Goal: Information Seeking & Learning: Learn about a topic

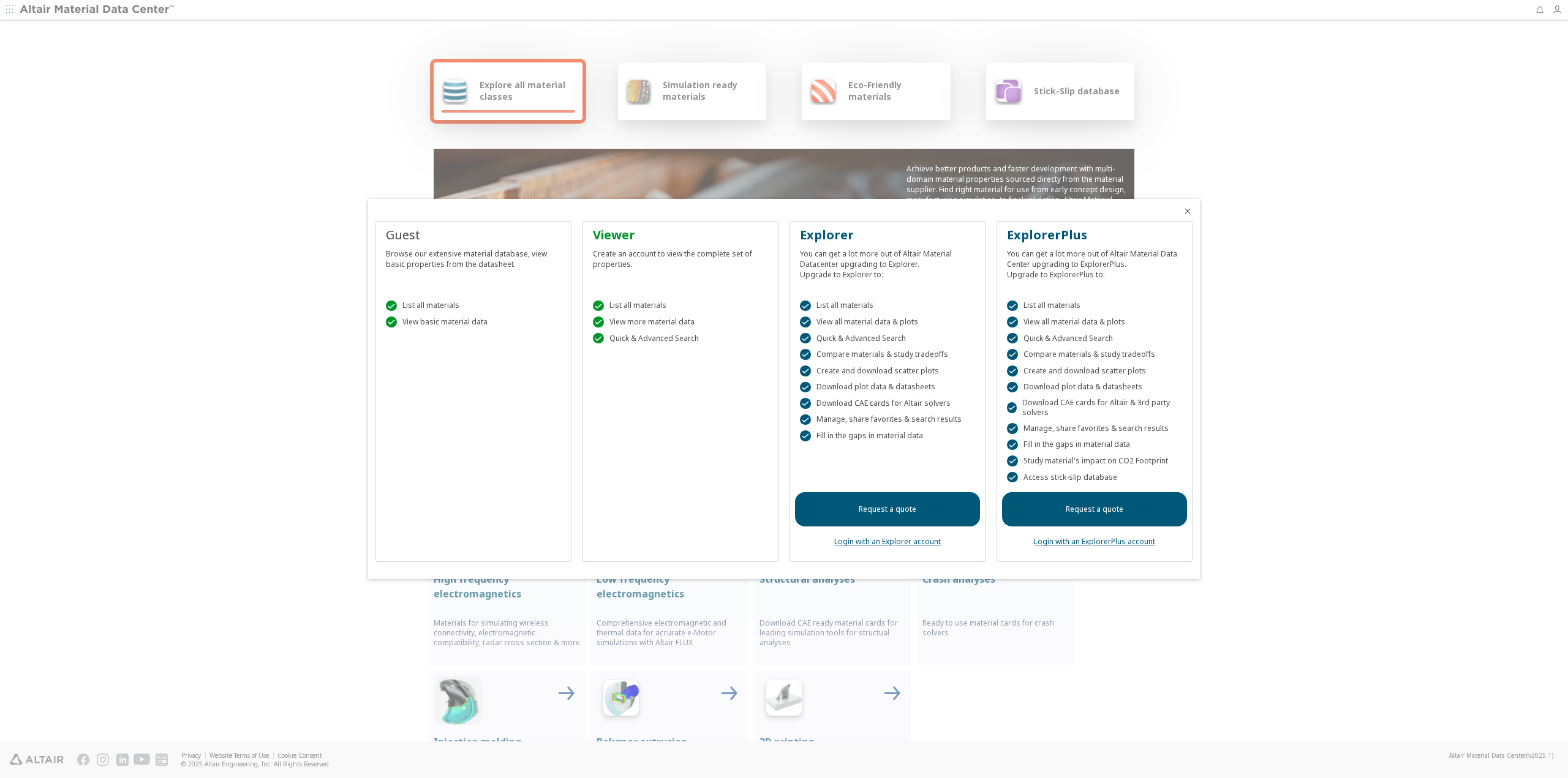
click at [1191, 207] on icon "Close" at bounding box center [1188, 211] width 10 height 10
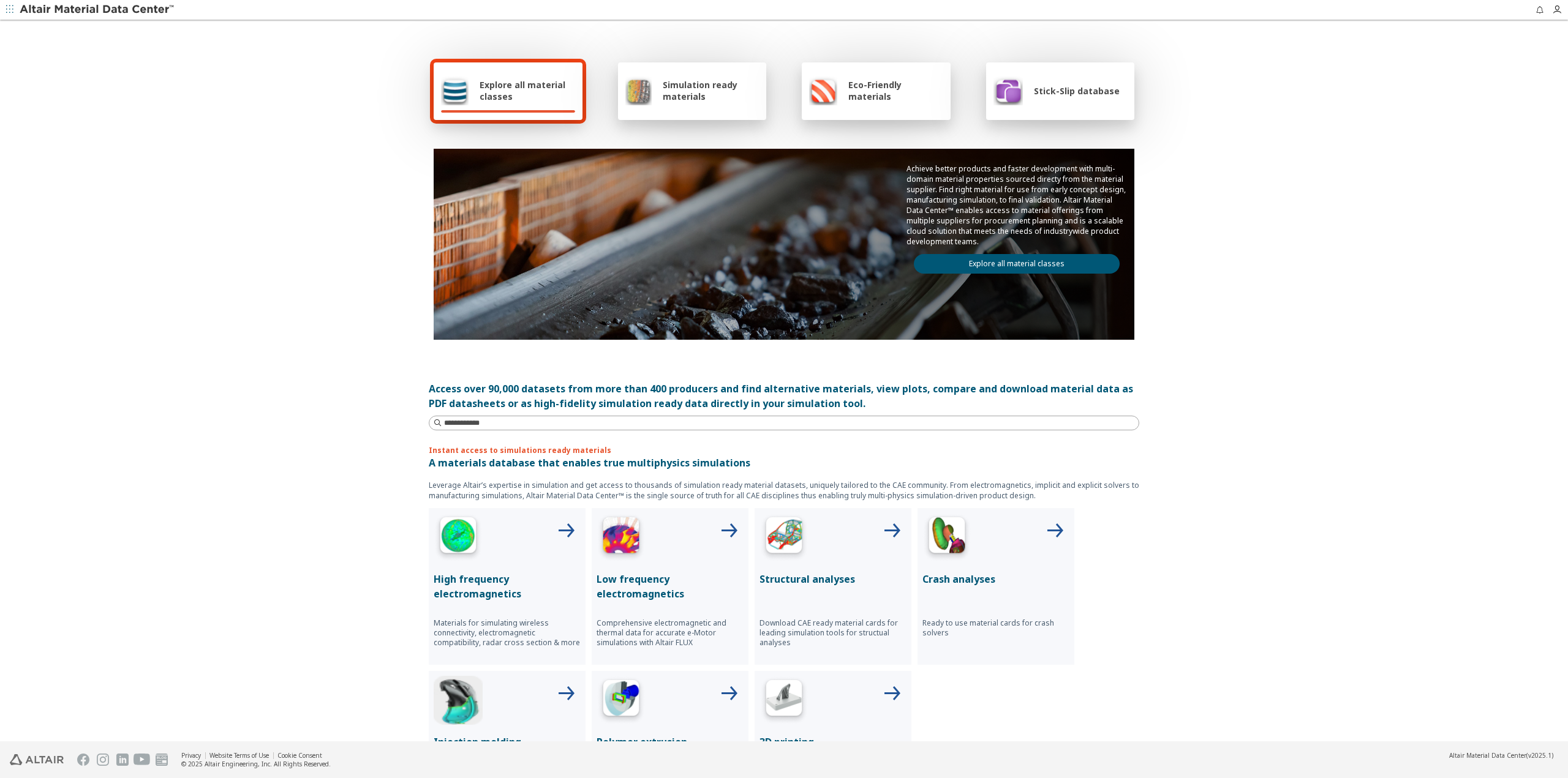
click at [1008, 257] on link "Explore all material classes" at bounding box center [1017, 264] width 206 height 20
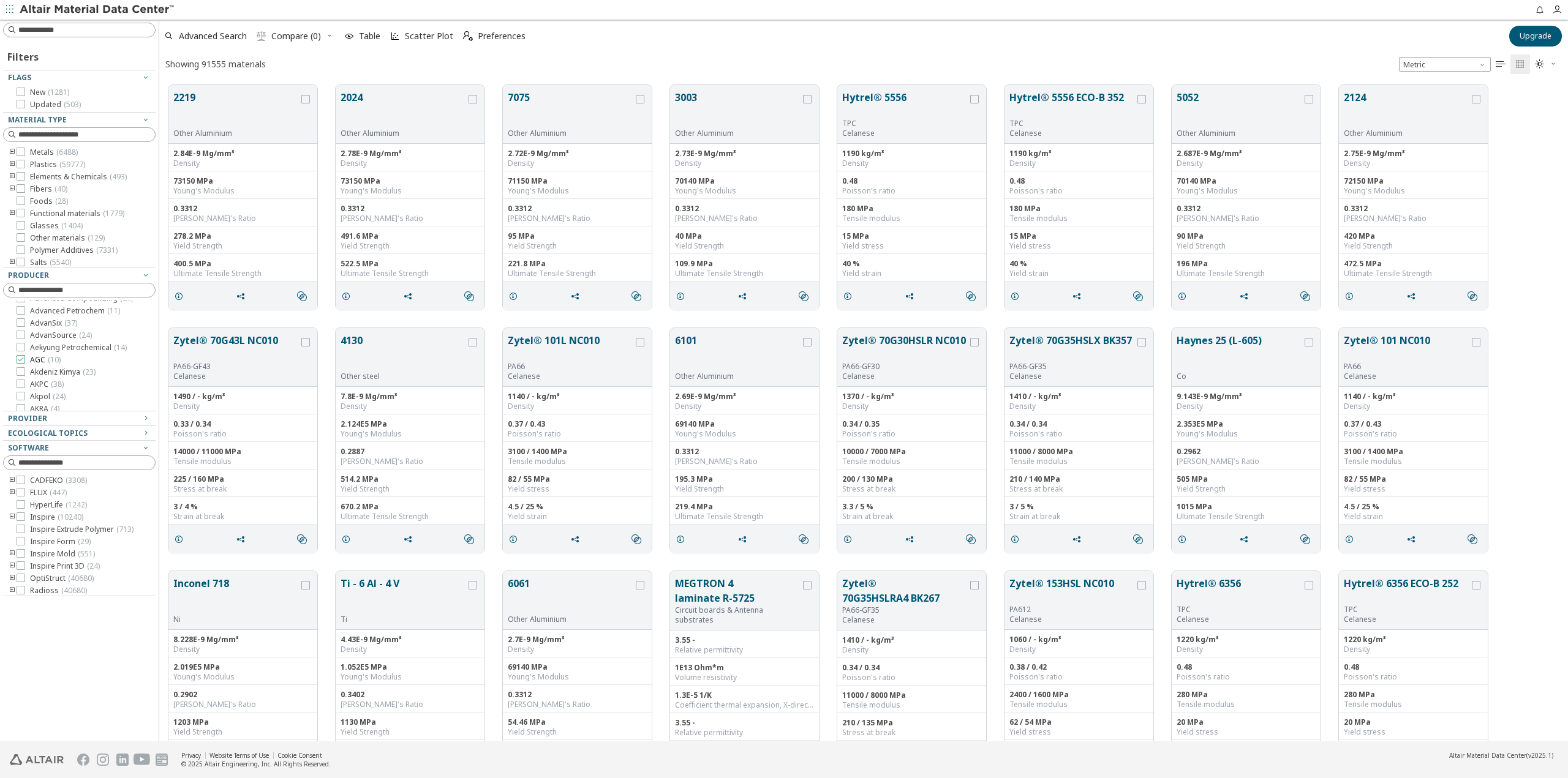
scroll to position [245, 0]
click at [51, 415] on div "Provider" at bounding box center [75, 419] width 133 height 10
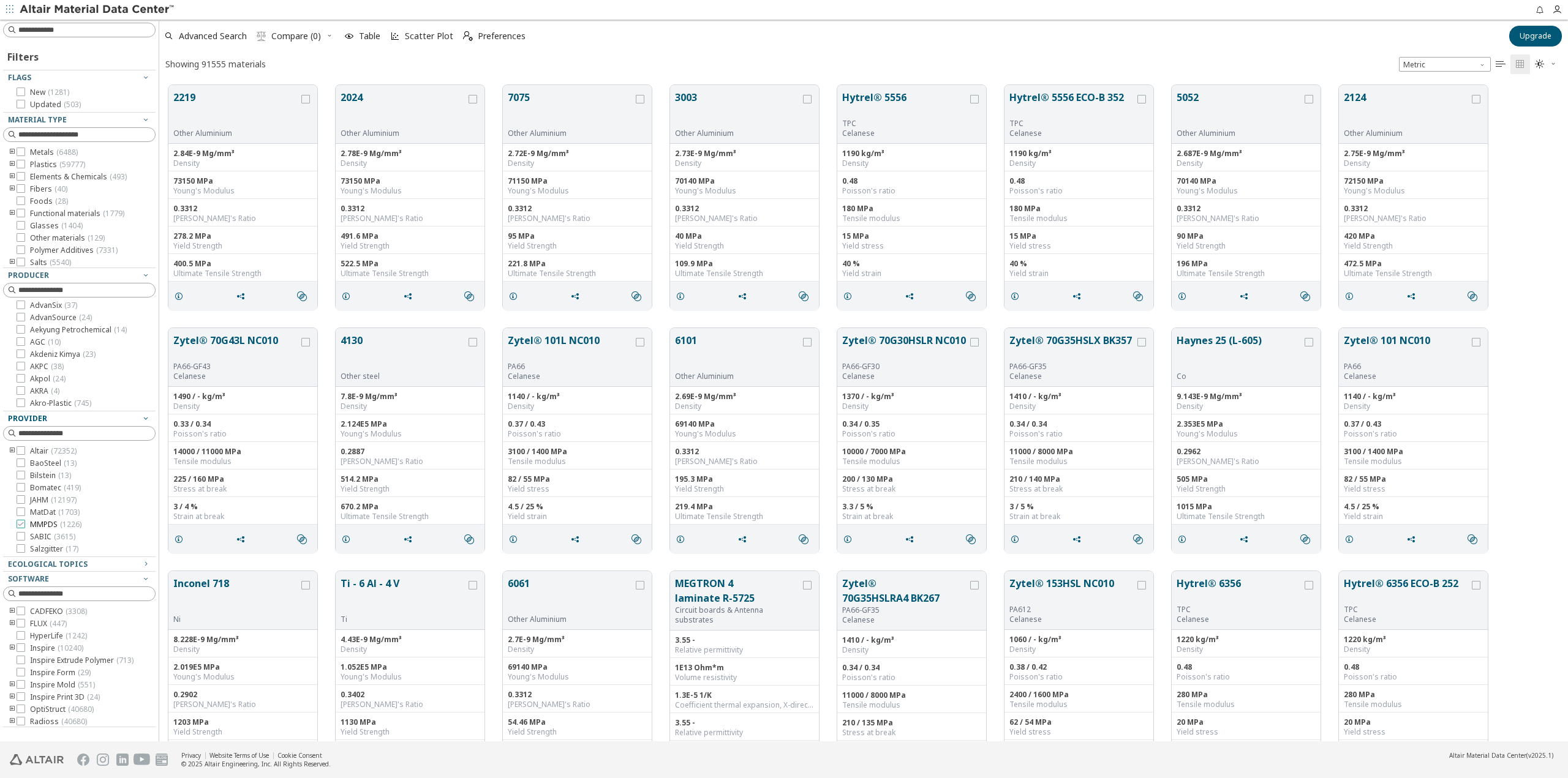
click at [31, 526] on span "MMPDS ( 1226 )" at bounding box center [55, 525] width 51 height 10
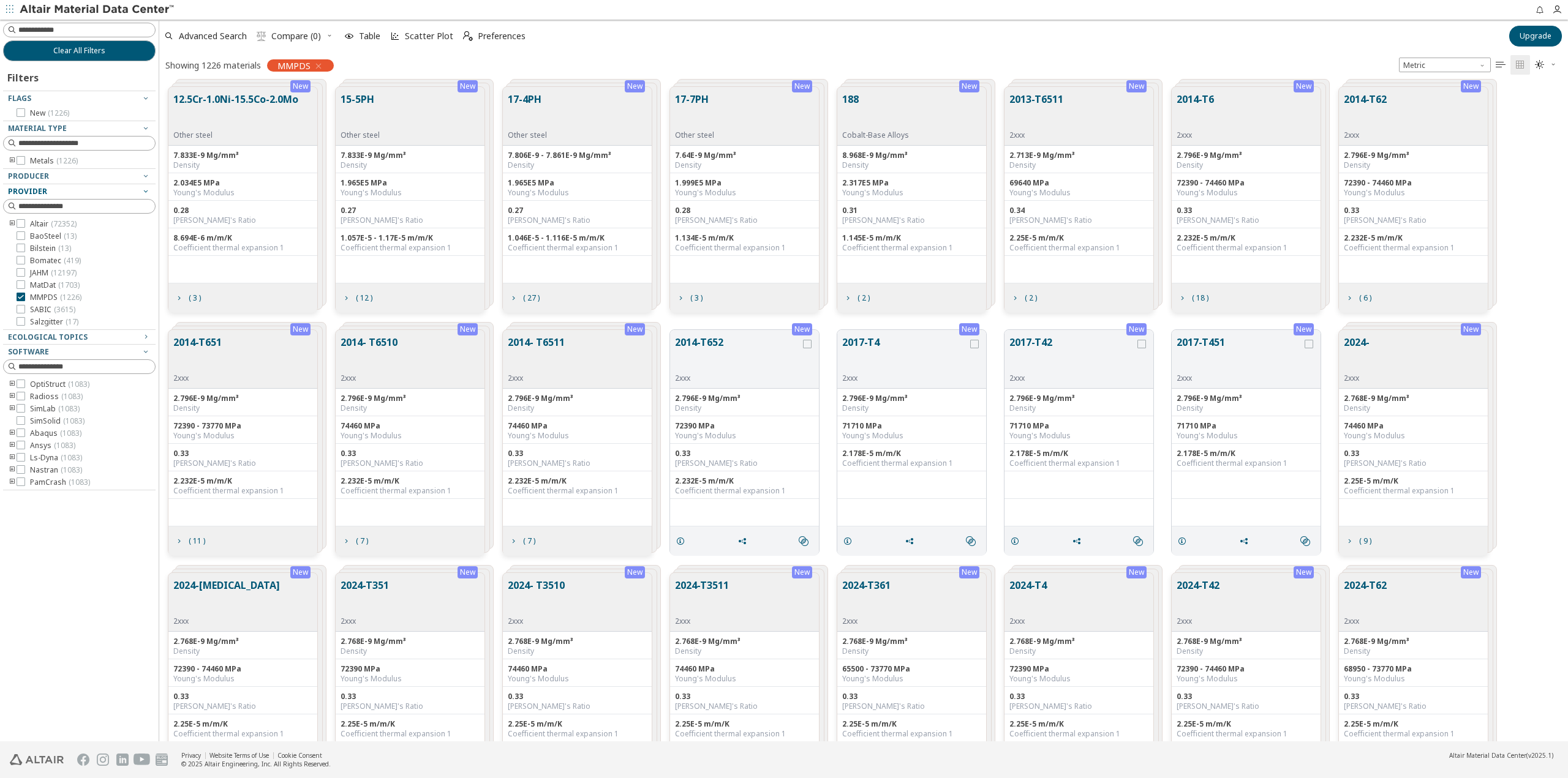
click at [552, 103] on div "17-4PH Other steel" at bounding box center [578, 116] width 149 height 59
click at [522, 295] on span "( 27 )" at bounding box center [531, 298] width 22 height 7
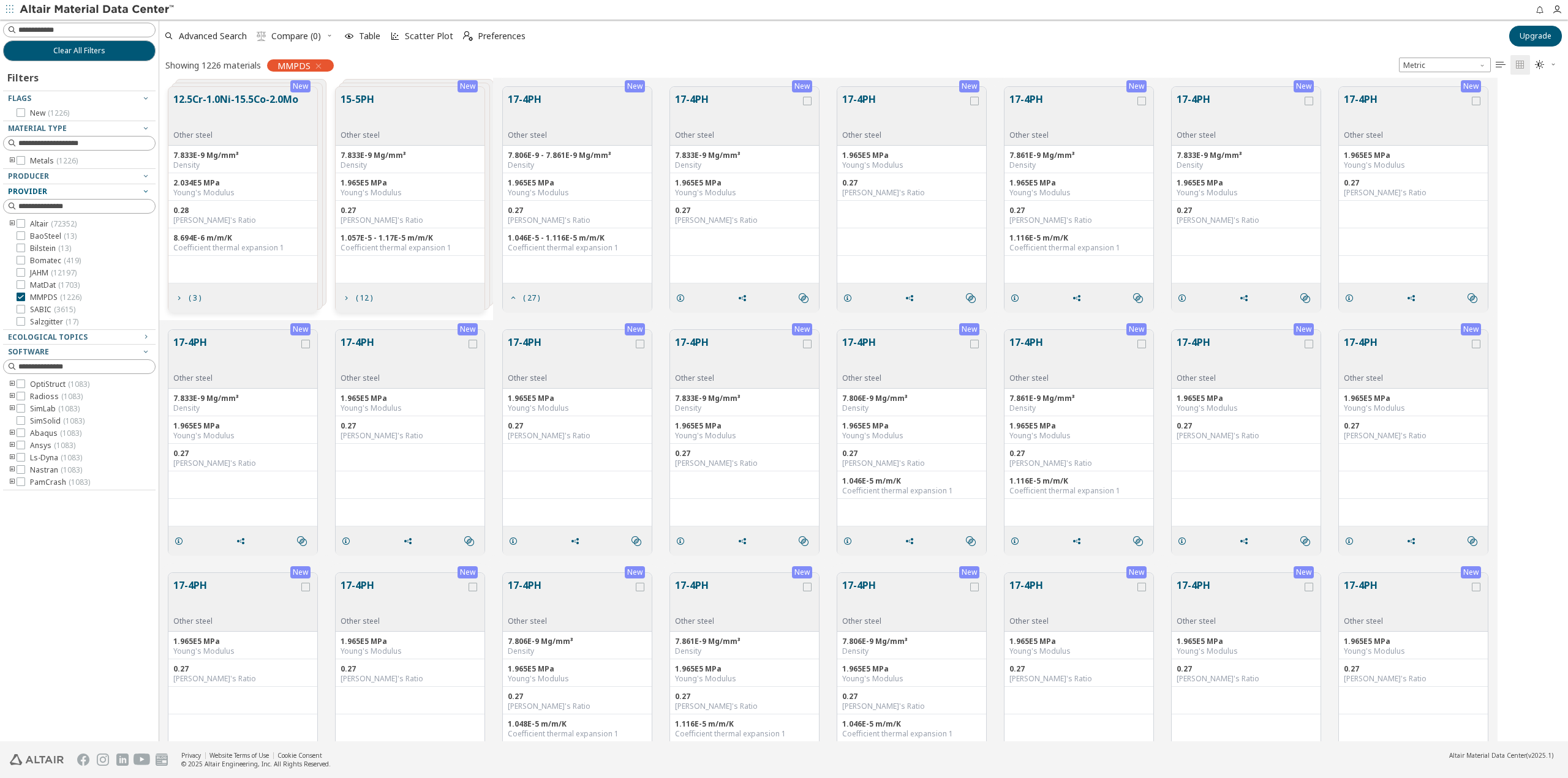
click at [750, 111] on button "17-4PH" at bounding box center [738, 111] width 126 height 39
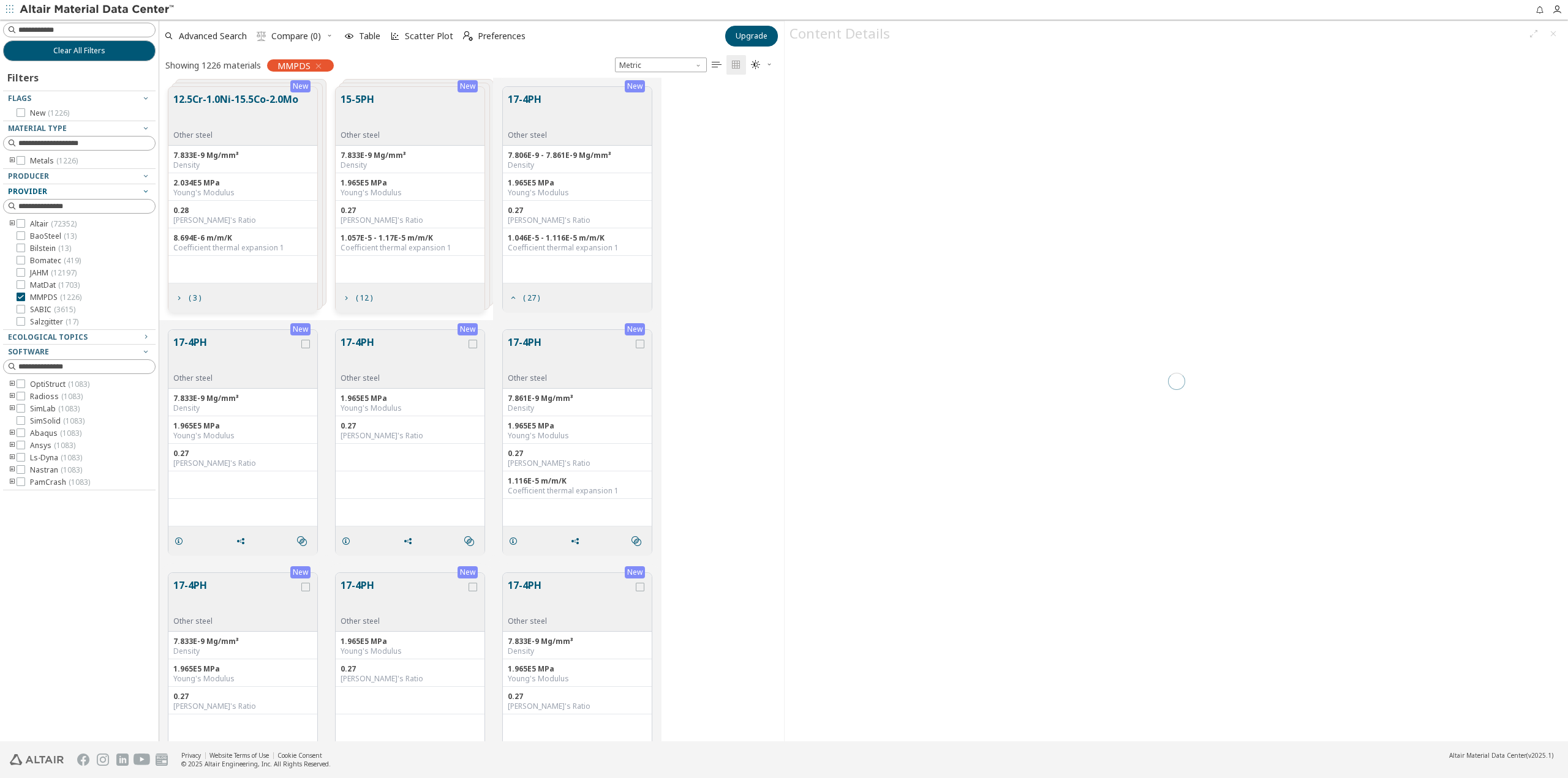
scroll to position [654, 615]
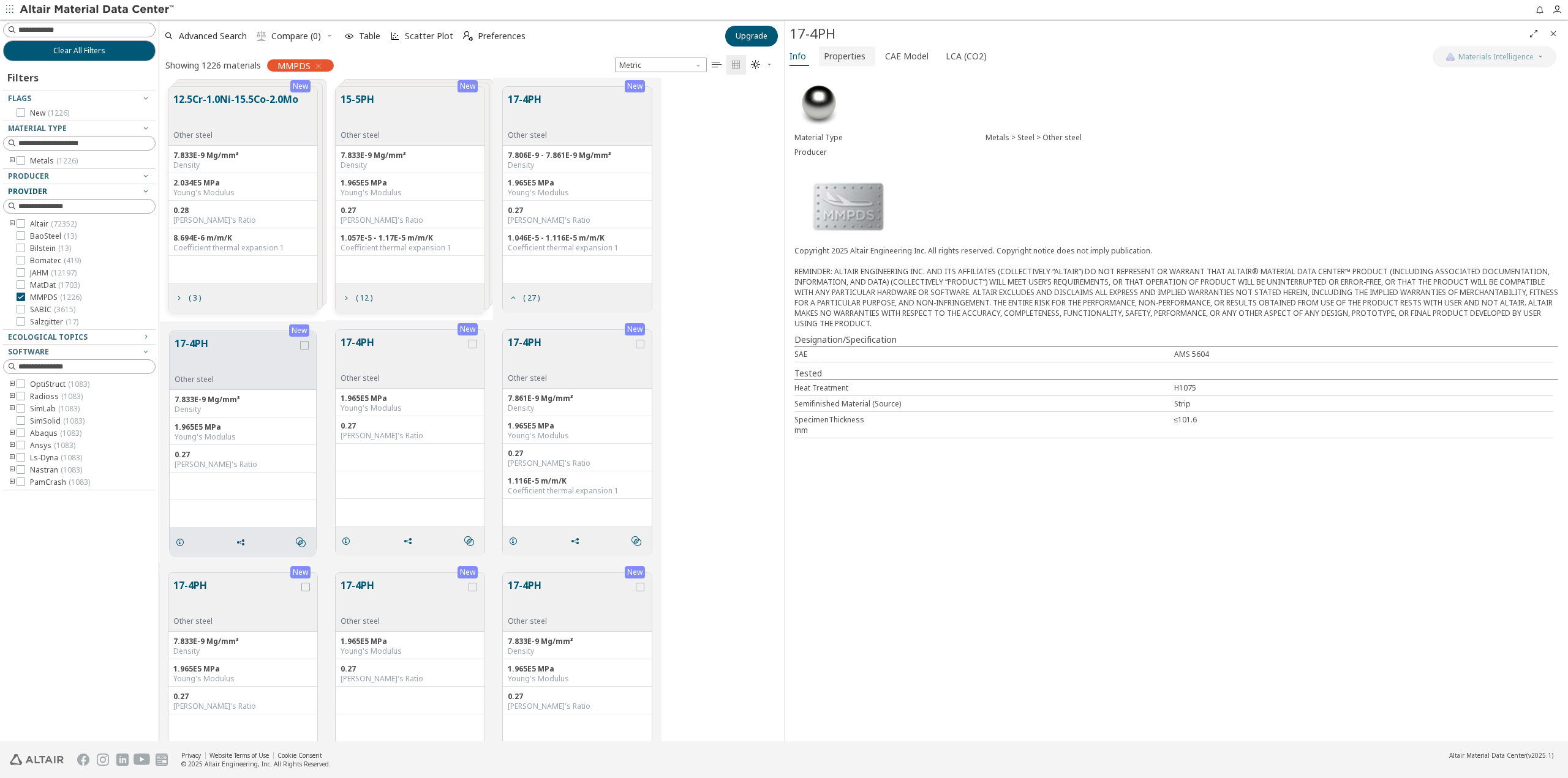
click at [836, 52] on span "Properties" at bounding box center [845, 57] width 42 height 20
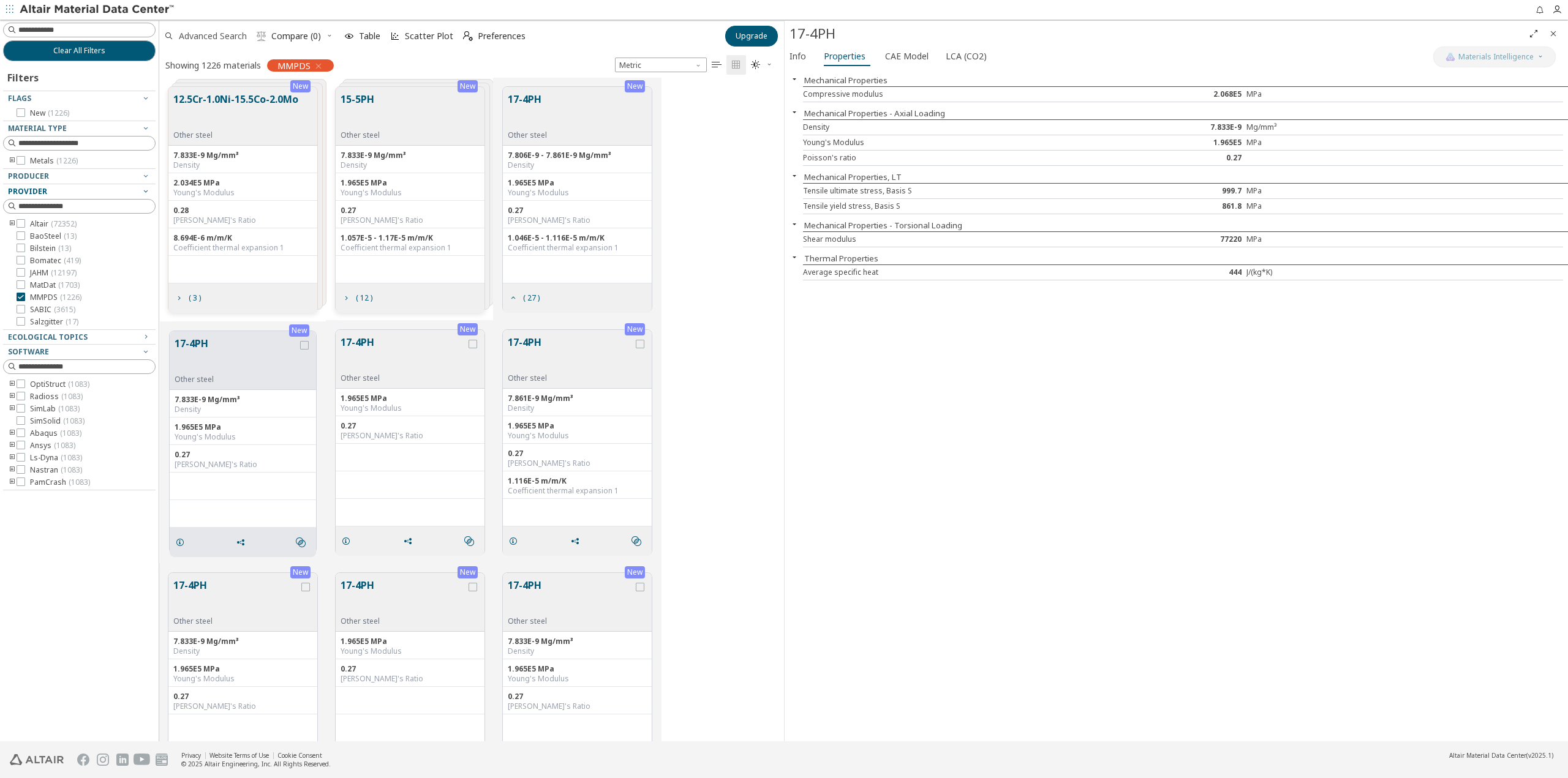
click at [190, 41] on span "Advanced Search" at bounding box center [213, 36] width 68 height 9
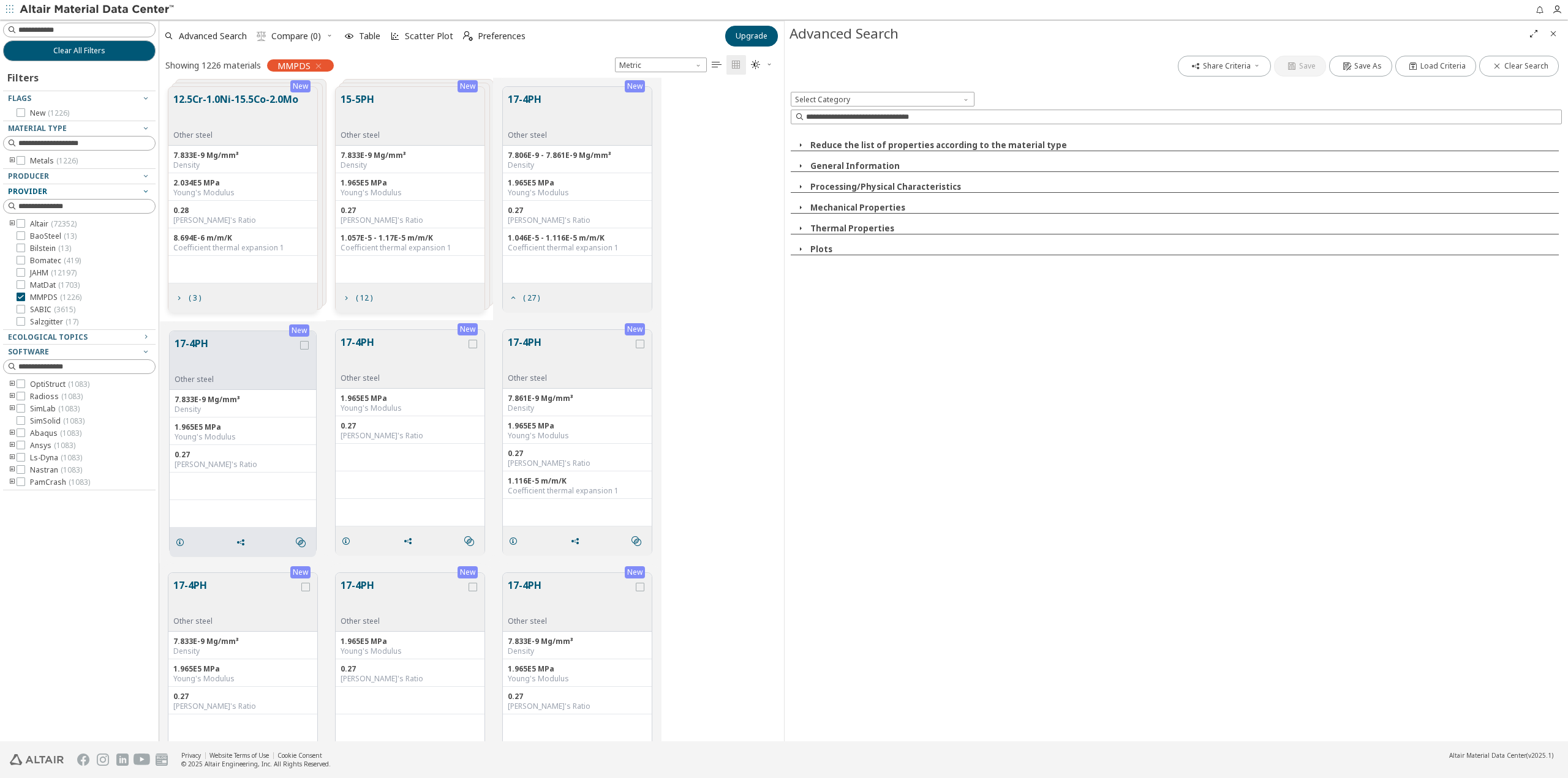
click at [843, 205] on button "Mechanical Properties" at bounding box center [858, 208] width 95 height 11
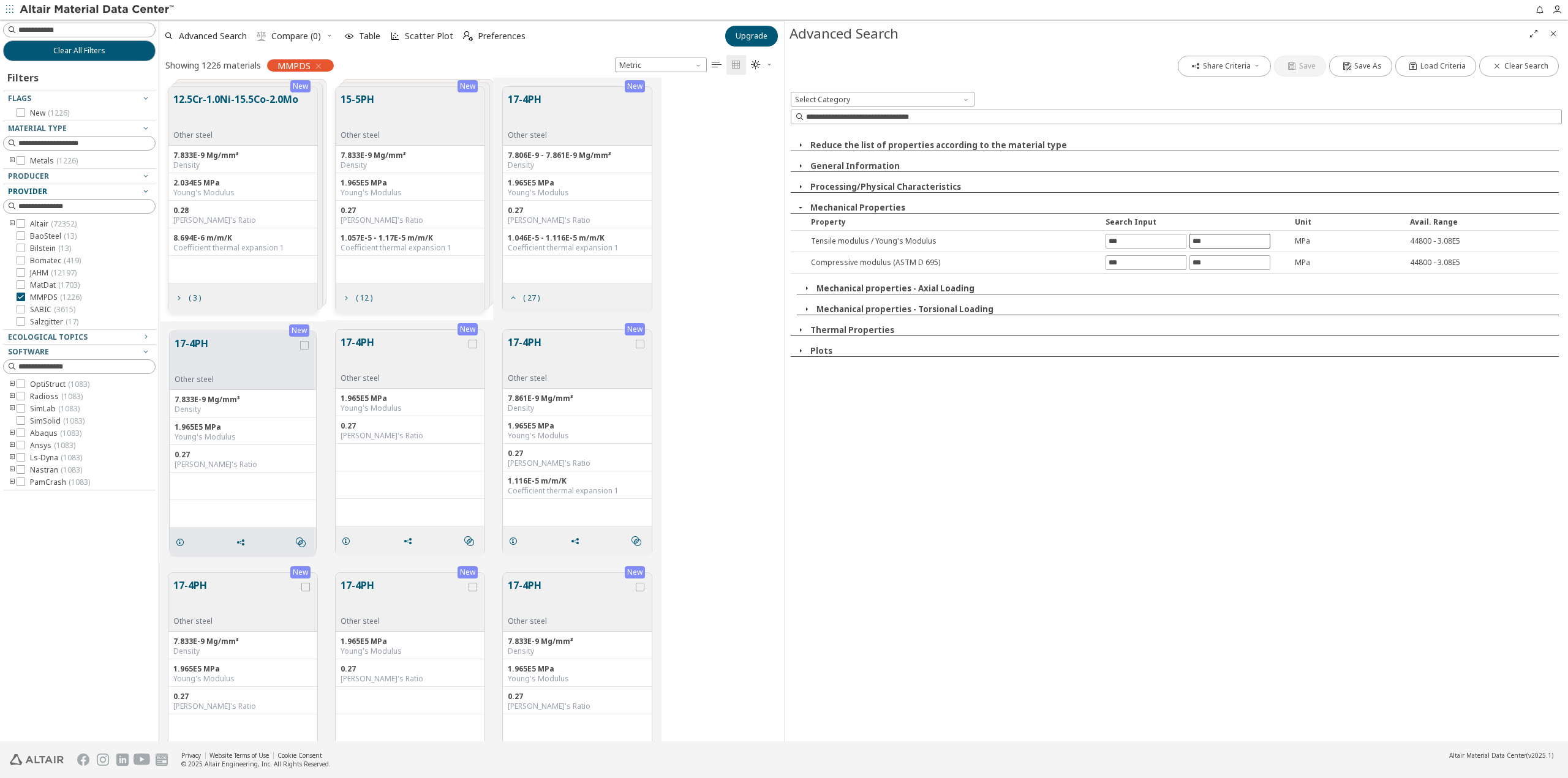
click at [1257, 240] on input "text" at bounding box center [1230, 241] width 80 height 14
click at [41, 432] on span "Abaqus ( 1083 )" at bounding box center [55, 434] width 51 height 10
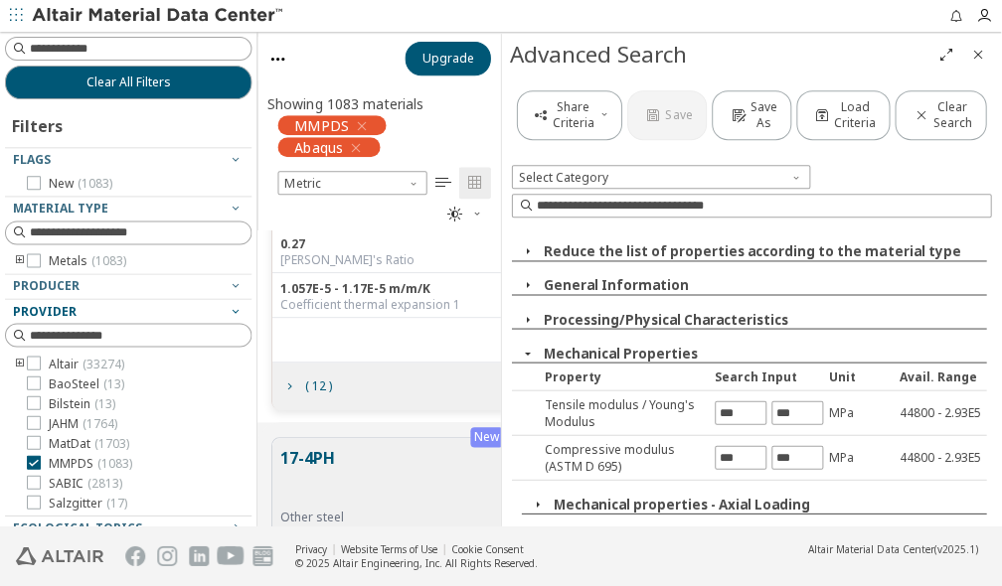
scroll to position [281, 228]
